Goal: Task Accomplishment & Management: Use online tool/utility

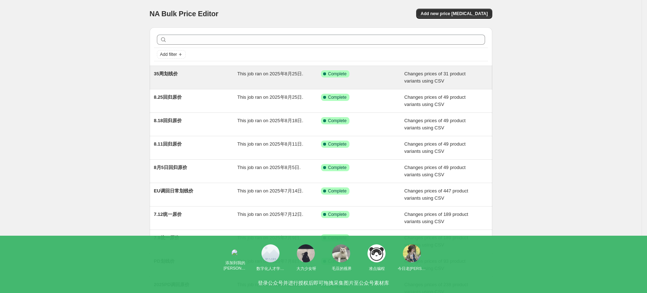
click at [197, 74] on div "35周划线价" at bounding box center [196, 77] width 84 height 14
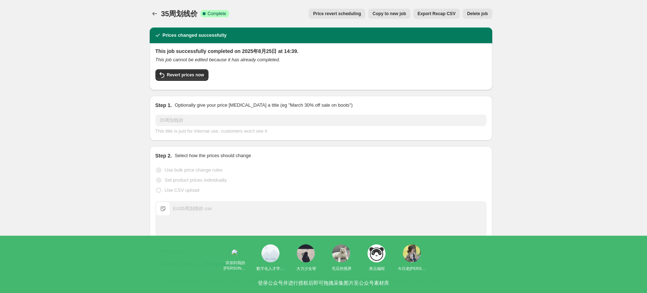
click at [392, 10] on button "Copy to new job" at bounding box center [389, 14] width 42 height 10
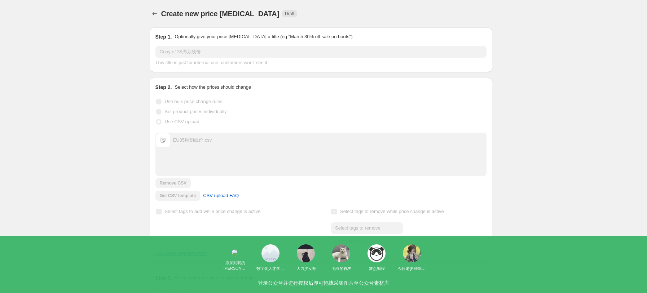
click at [178, 49] on input "Copy of 35周划线价" at bounding box center [321, 52] width 331 height 12
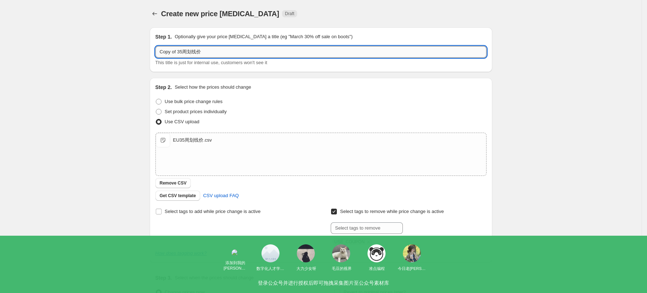
click at [183, 50] on input "Copy of 35周划线价" at bounding box center [321, 52] width 331 height 12
drag, startPoint x: 167, startPoint y: 49, endPoint x: 149, endPoint y: 51, distance: 17.4
click at [149, 51] on div "Step 1. Optionally give your price change job a title (eg "March 30% off sale o…" at bounding box center [318, 176] width 349 height 309
type input "36周划线价"
click at [357, 97] on div "Use bulk price change rules" at bounding box center [321, 102] width 331 height 10
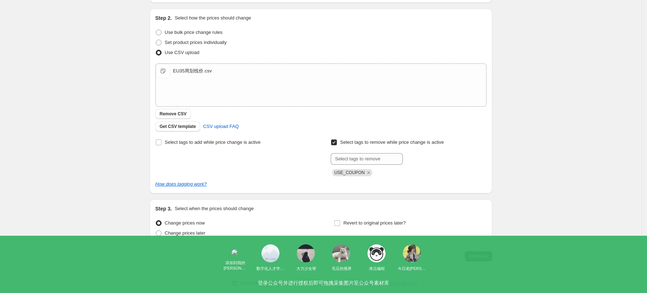
scroll to position [81, 0]
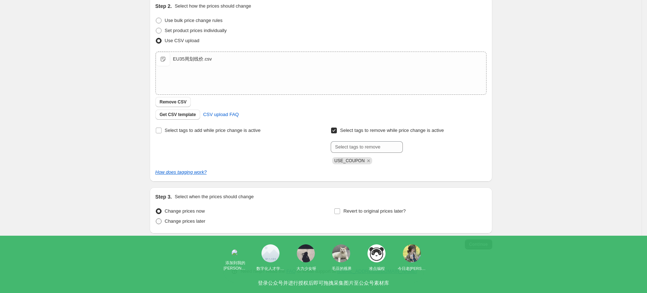
click at [194, 222] on span "Change prices later" at bounding box center [185, 221] width 41 height 5
click at [156, 219] on input "Change prices later" at bounding box center [156, 219] width 0 height 0
radio input "true"
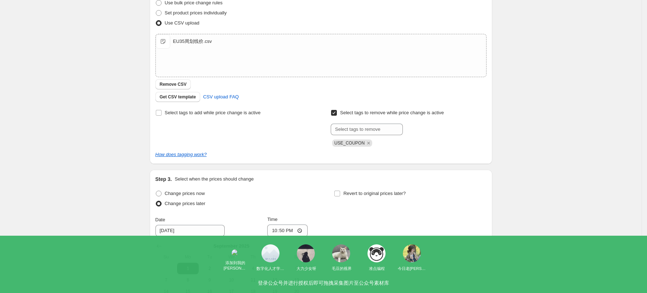
scroll to position [129, 0]
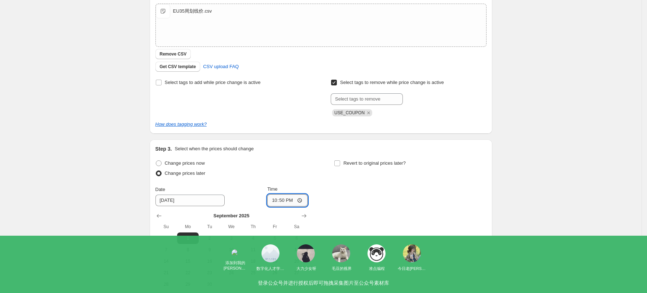
click at [299, 200] on input "22:50" at bounding box center [287, 200] width 40 height 12
type input "06:00"
click at [456, 208] on div "Change prices now Change prices later Date 9/1/2025 Time 06:00 September 2025 S…" at bounding box center [321, 224] width 331 height 132
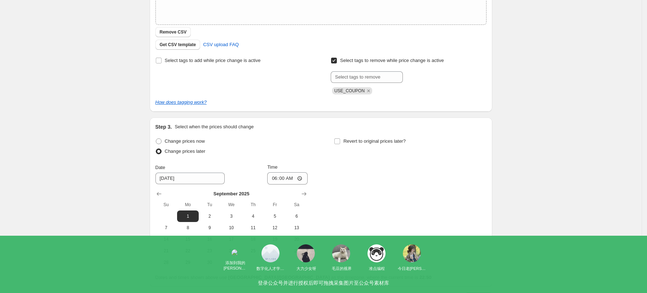
scroll to position [205, 0]
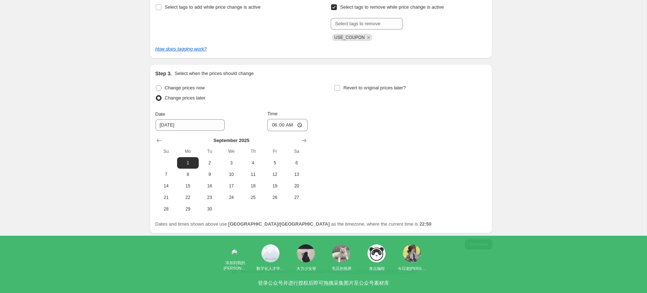
click at [474, 250] on div "Step 1. Optionally give your price change job a title (eg "March 30% off sale o…" at bounding box center [321, 50] width 343 height 466
click at [475, 238] on div "Step 1. Optionally give your price change job a title (eg "March 30% off sale o…" at bounding box center [318, 33] width 349 height 433
click at [478, 242] on span "Continue" at bounding box center [478, 245] width 19 height 6
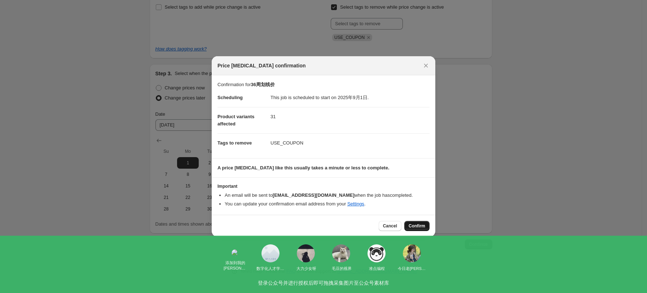
click at [423, 227] on span "Confirm" at bounding box center [417, 226] width 17 height 6
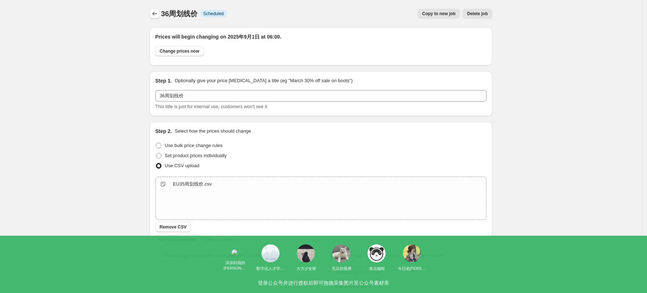
click at [158, 13] on icon "Price change jobs" at bounding box center [154, 13] width 7 height 7
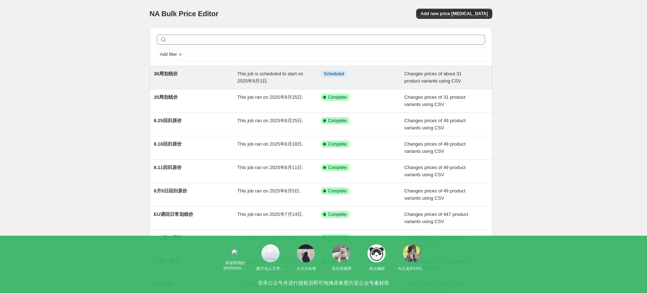
click at [235, 79] on div "36周划线价" at bounding box center [196, 77] width 84 height 14
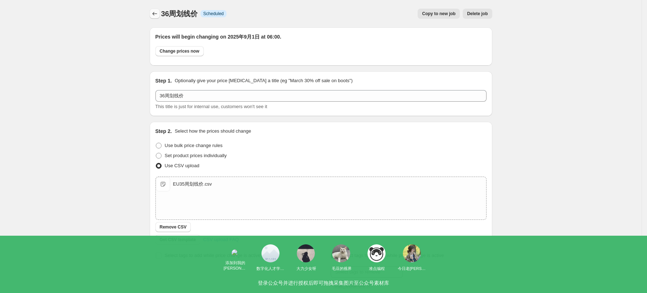
click at [160, 12] on button "Price change jobs" at bounding box center [155, 14] width 10 height 10
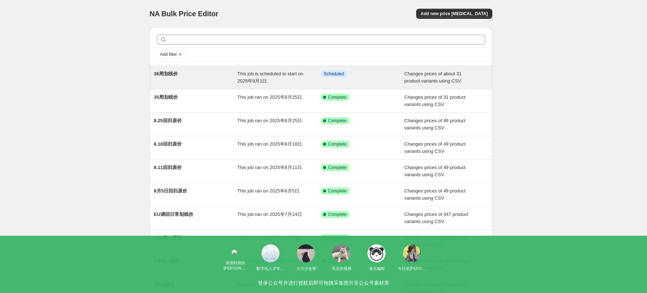
click at [197, 72] on div "36周划线价" at bounding box center [196, 77] width 84 height 14
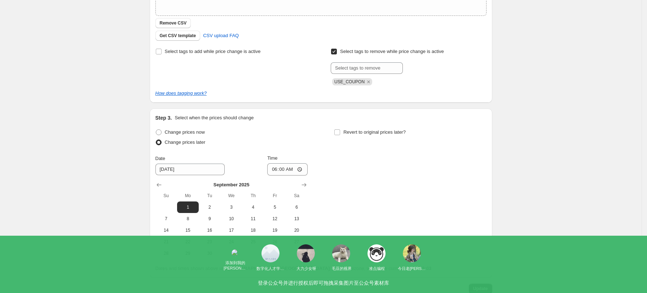
scroll to position [104, 0]
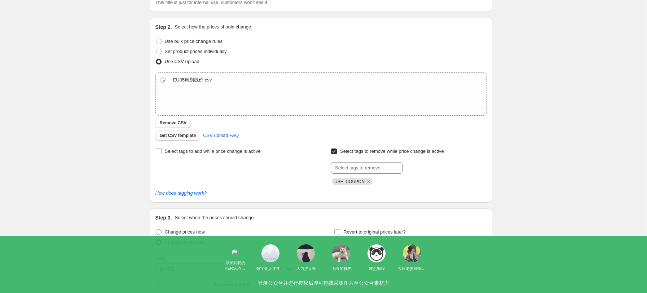
click at [180, 136] on span "Get CSV template" at bounding box center [178, 136] width 36 height 6
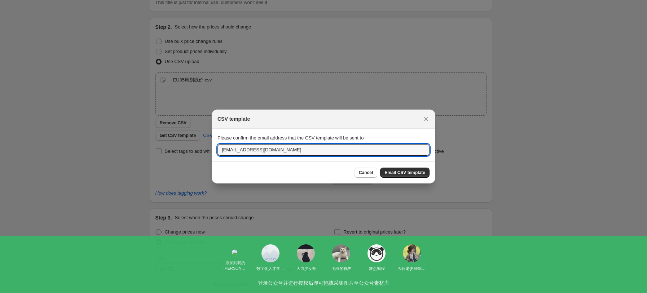
drag, startPoint x: 234, startPoint y: 149, endPoint x: 210, endPoint y: 152, distance: 24.3
type input "lotus@ugreen.com"
click at [408, 172] on span "Email CSV template" at bounding box center [405, 173] width 41 height 6
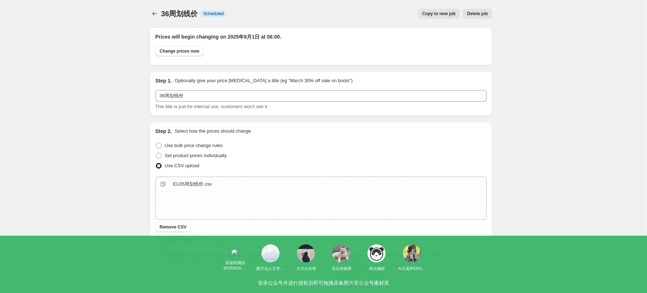
click at [123, 94] on div "36周划线价. This page is ready 36周划线价 Info Scheduled Copy to new job Delete job Mor…" at bounding box center [321, 271] width 642 height 542
click at [156, 9] on button "Price change jobs" at bounding box center [155, 14] width 10 height 10
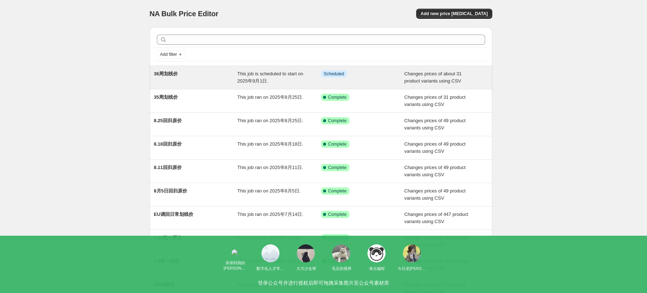
click at [269, 69] on div "36周划线价 This job is scheduled to start on 2025年9月1日. Info Scheduled Changes pric…" at bounding box center [321, 77] width 343 height 23
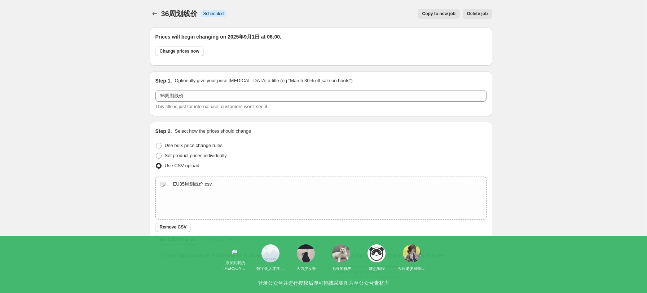
click at [179, 226] on span "Remove CSV" at bounding box center [173, 227] width 27 height 6
click at [94, 189] on div "36周划线价. This page is ready 36周划线价 Info Scheduled Copy to new job Delete job Mor…" at bounding box center [321, 265] width 642 height 530
click at [492, 181] on div "Step 2. Select how the prices should change Use bulk price change rules Set pro…" at bounding box center [321, 208] width 343 height 172
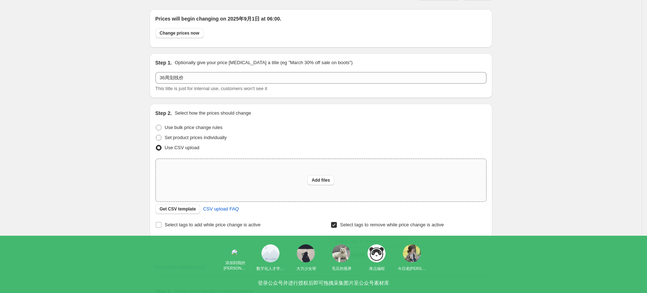
scroll to position [48, 0]
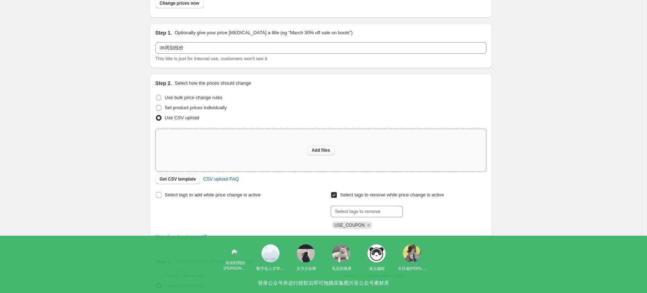
click at [328, 149] on span "Add files" at bounding box center [321, 151] width 18 height 6
type input "C:\fakepath\EU36周回归原价.csv"
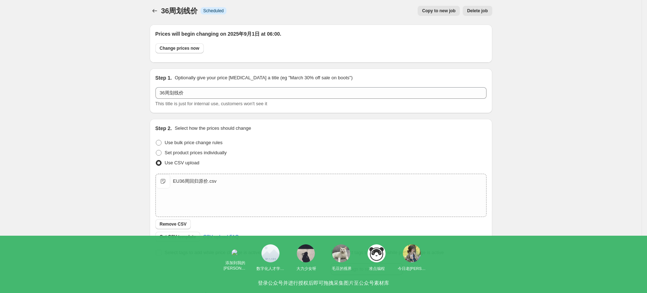
scroll to position [0, 0]
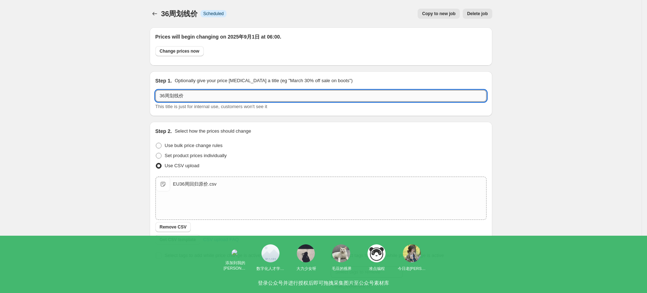
click at [206, 101] on input "36周划线价" at bounding box center [321, 96] width 331 height 12
drag, startPoint x: 193, startPoint y: 98, endPoint x: 166, endPoint y: 101, distance: 26.9
click at [166, 101] on input "36周划线价" at bounding box center [321, 96] width 331 height 12
type input "36回归原价"
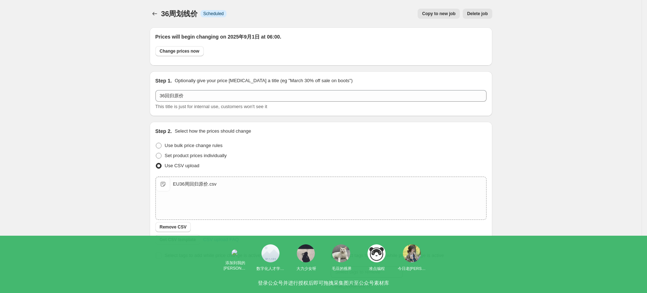
click at [562, 74] on div "36周划线价. This page is ready 36周划线价 Info Scheduled Copy to new job Delete job Mor…" at bounding box center [321, 271] width 642 height 542
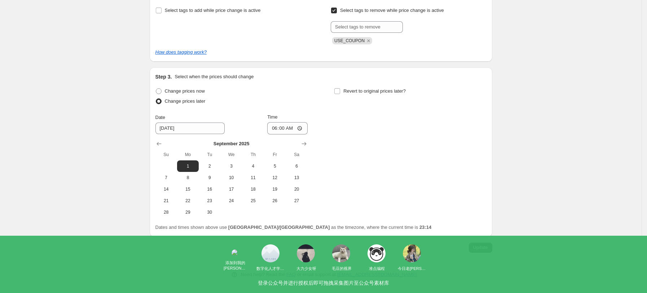
scroll to position [249, 0]
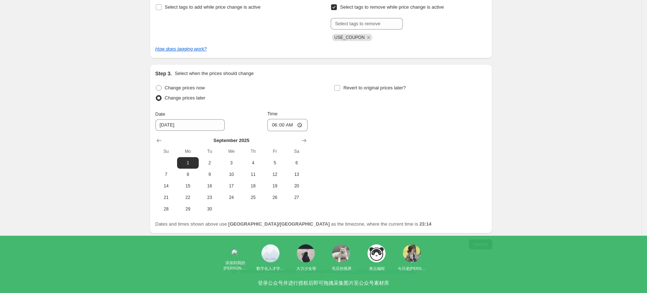
click at [487, 246] on span "Update" at bounding box center [480, 245] width 15 height 6
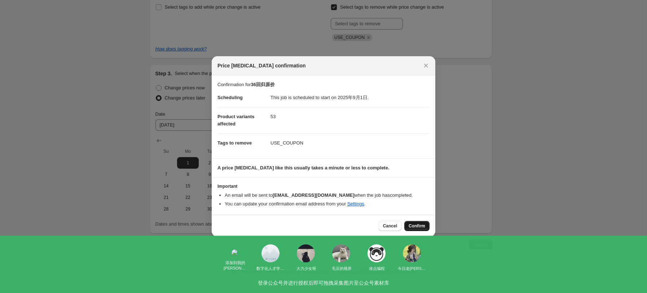
click at [422, 227] on span "Confirm" at bounding box center [417, 226] width 17 height 6
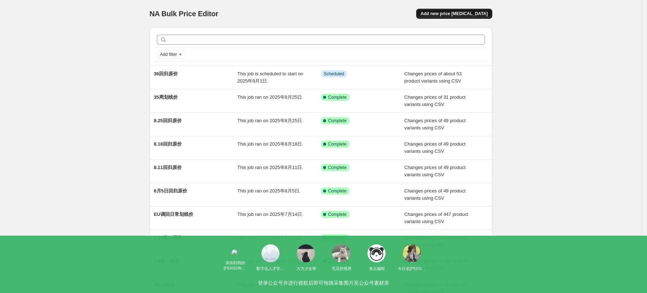
click at [477, 16] on span "Add new price [MEDICAL_DATA]" at bounding box center [454, 14] width 67 height 6
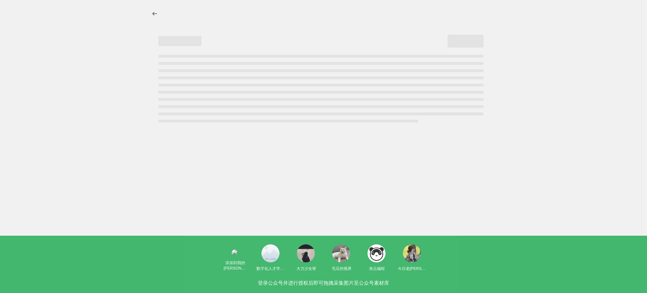
select select "percentage"
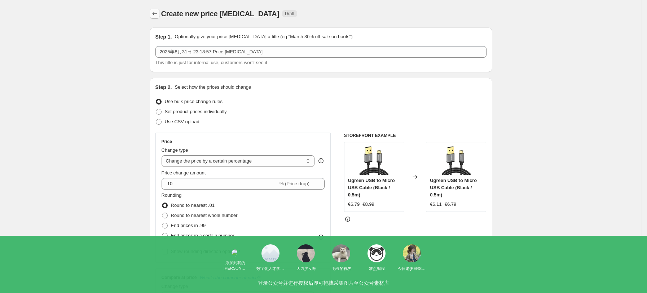
click at [158, 13] on icon "Price change jobs" at bounding box center [154, 13] width 7 height 7
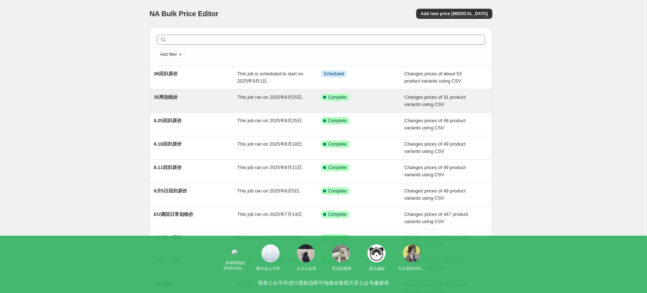
click at [189, 102] on div "35周划线价" at bounding box center [196, 101] width 84 height 14
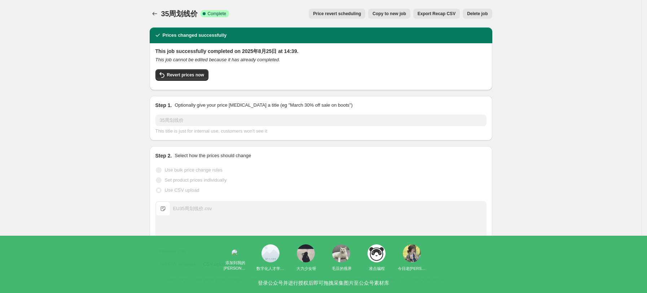
click at [406, 14] on span "Copy to new job" at bounding box center [390, 14] width 34 height 6
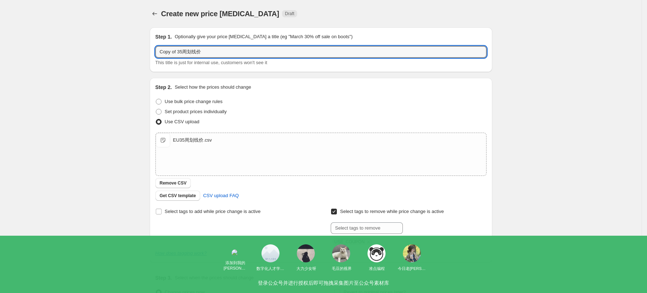
drag, startPoint x: 186, startPoint y: 50, endPoint x: 146, endPoint y: 52, distance: 39.7
click at [146, 52] on div "Step 1. Optionally give your price change job a title (eg "March 30% off sale o…" at bounding box center [318, 176] width 349 height 309
type input "36周划线价"
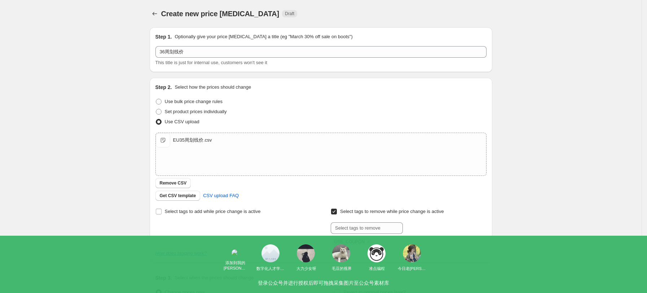
drag, startPoint x: 115, startPoint y: 39, endPoint x: 151, endPoint y: 102, distance: 72.7
click at [115, 39] on div "Create new price change job. This page is ready Create new price change job Dra…" at bounding box center [321, 187] width 642 height 375
click at [187, 181] on span "Remove CSV" at bounding box center [173, 183] width 27 height 6
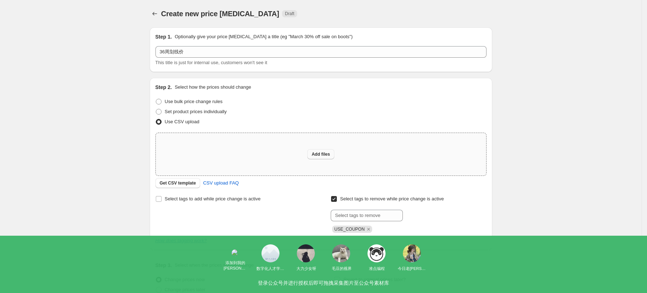
click at [320, 153] on span "Add files" at bounding box center [321, 155] width 18 height 6
type input "C:\fakepath\EU36周划线价.csv"
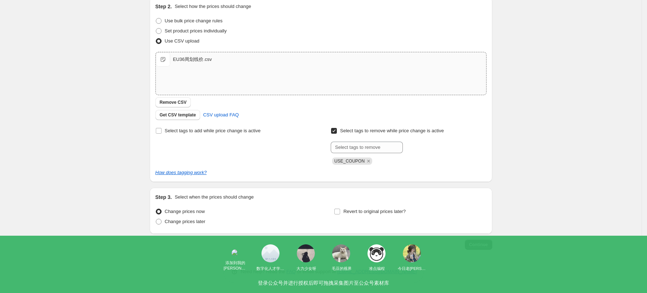
scroll to position [81, 0]
drag, startPoint x: 195, startPoint y: 223, endPoint x: 217, endPoint y: 222, distance: 22.4
click at [195, 224] on span "Change prices later" at bounding box center [185, 221] width 41 height 5
click at [156, 219] on input "Change prices later" at bounding box center [156, 219] width 0 height 0
radio input "true"
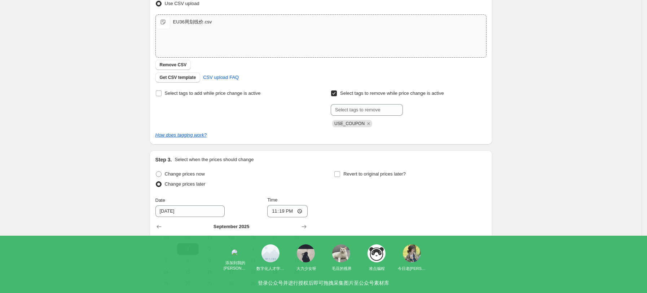
scroll to position [205, 0]
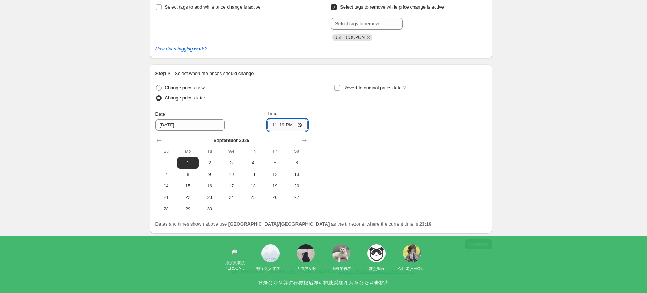
click at [308, 121] on input "23:19" at bounding box center [287, 125] width 40 height 12
click at [305, 124] on input "23:19" at bounding box center [287, 125] width 40 height 12
type input "06:05"
drag, startPoint x: 371, startPoint y: 168, endPoint x: 385, endPoint y: 177, distance: 17.2
click at [371, 168] on div "Change prices now Change prices later Date 9/1/2025 Time 06:05 September 2025 S…" at bounding box center [321, 149] width 331 height 132
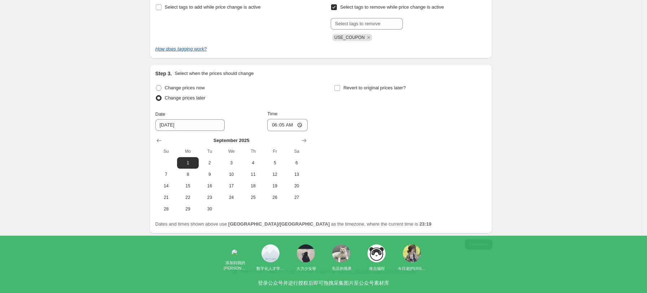
click at [480, 242] on span "Continue" at bounding box center [478, 245] width 19 height 6
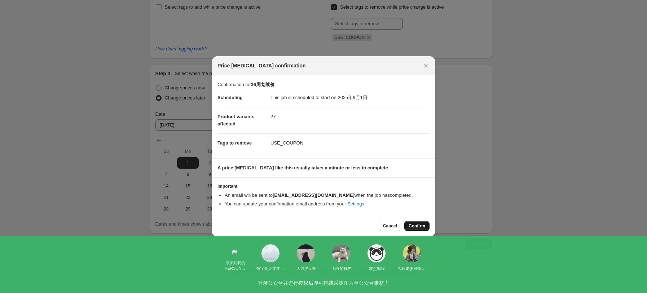
click at [423, 229] on button "Confirm" at bounding box center [416, 226] width 25 height 10
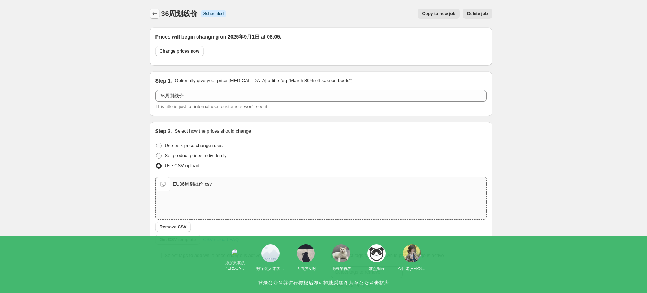
click at [156, 13] on icon "Price change jobs" at bounding box center [154, 14] width 5 height 4
